Goal: Transaction & Acquisition: Purchase product/service

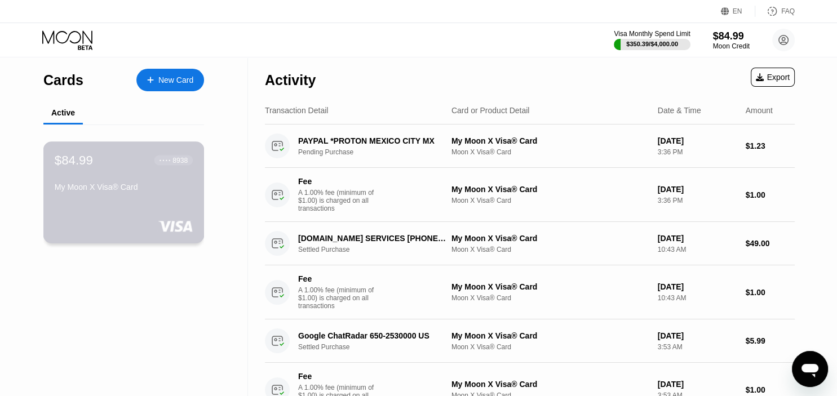
click at [180, 192] on div "My Moon X Visa® Card" at bounding box center [124, 187] width 138 height 9
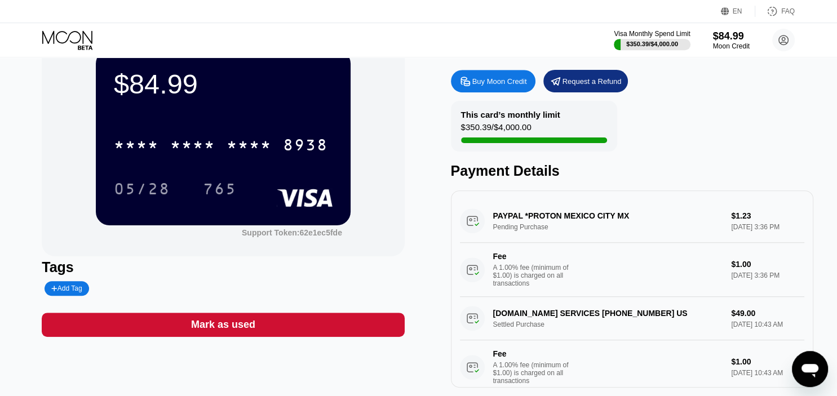
scroll to position [44, 0]
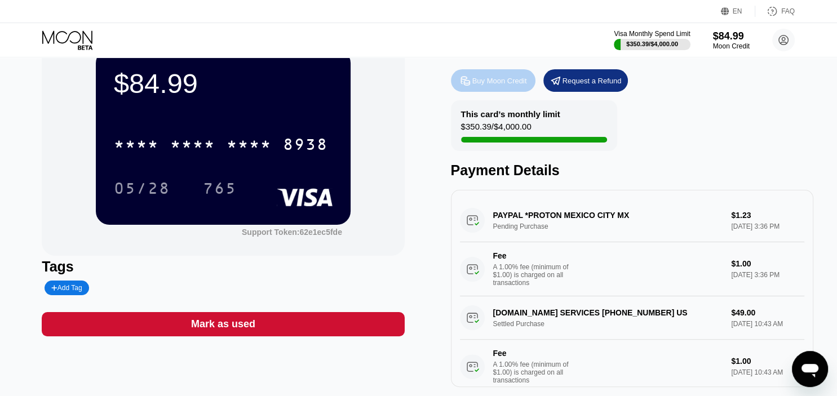
click at [499, 80] on div "Buy Moon Credit" at bounding box center [499, 81] width 55 height 10
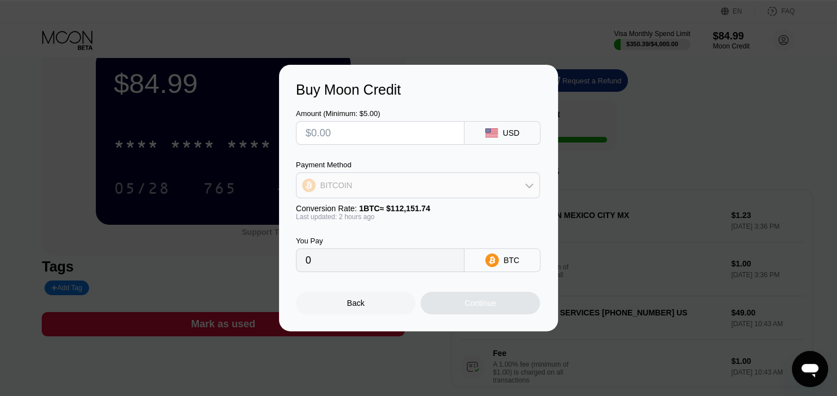
click at [528, 190] on icon at bounding box center [529, 185] width 9 height 9
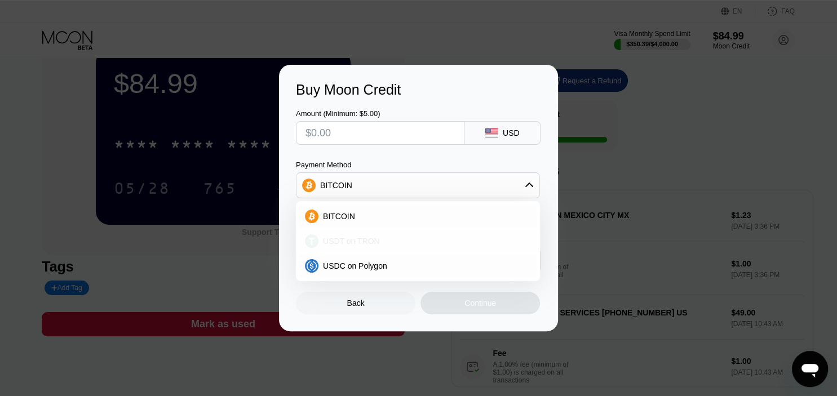
click at [399, 241] on div "USDT on TRON" at bounding box center [424, 241] width 212 height 9
type input "0.00"
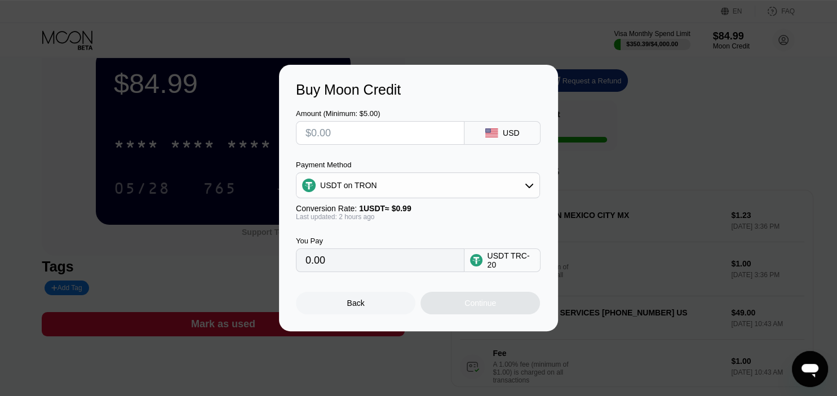
click at [356, 135] on input "text" at bounding box center [380, 133] width 149 height 23
type input "$1"
type input "1.01"
type input "$15"
type input "15.15"
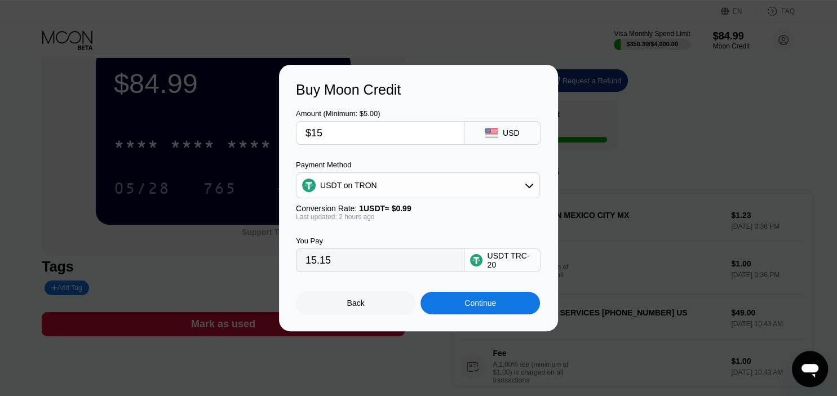
type input "$150"
type input "151.52"
type input "$150"
click at [489, 308] on div "Continue" at bounding box center [480, 303] width 32 height 9
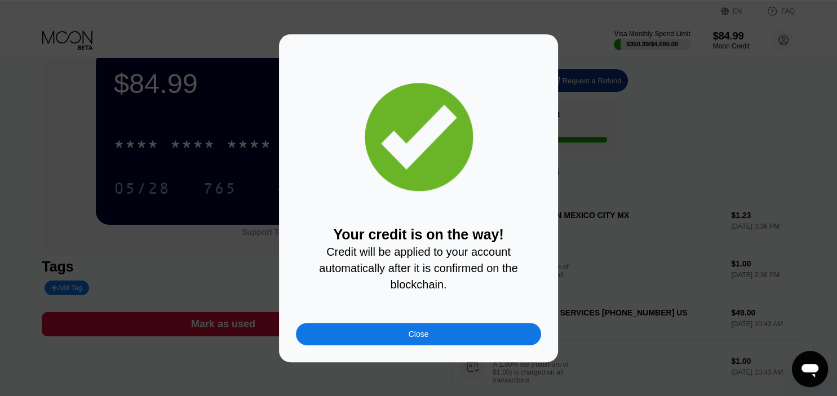
click at [402, 336] on div "Close" at bounding box center [418, 334] width 245 height 23
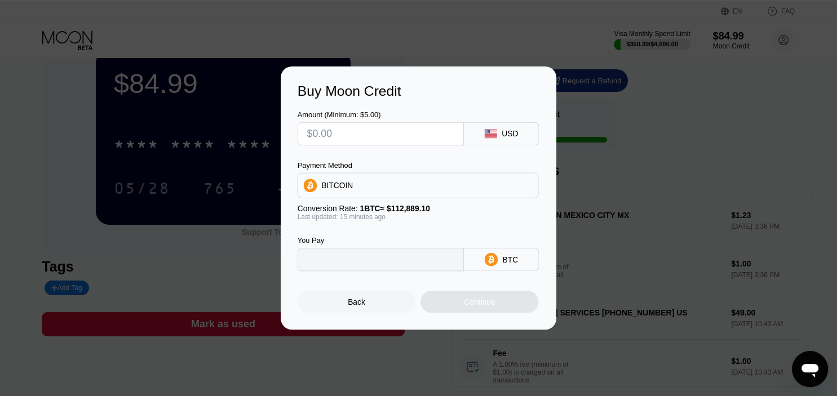
type input "0"
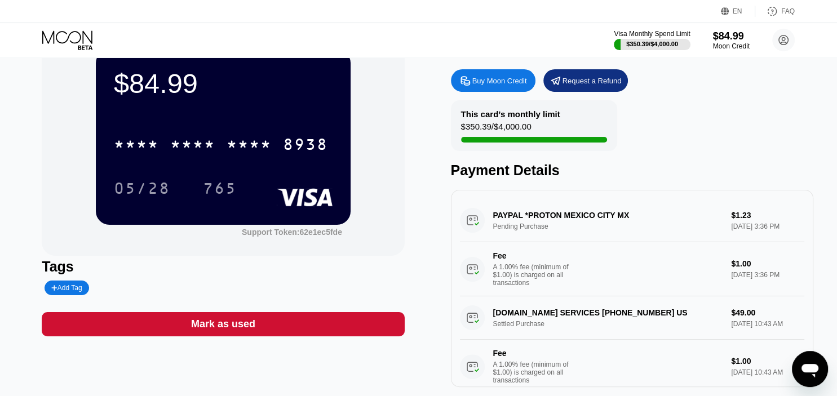
scroll to position [0, 0]
